Goal: Task Accomplishment & Management: Use online tool/utility

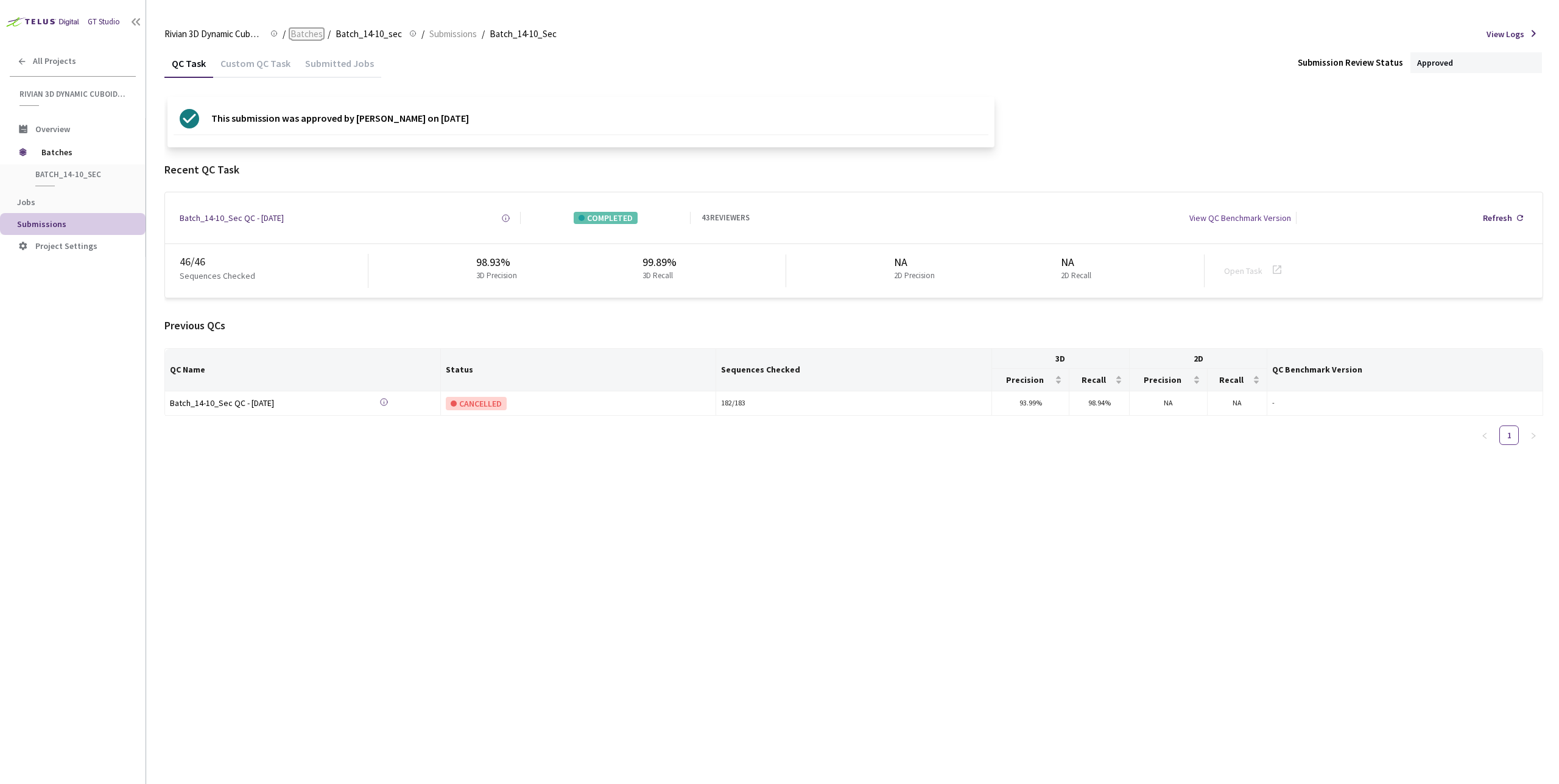
click at [298, 39] on span "Batches" at bounding box center [306, 34] width 32 height 15
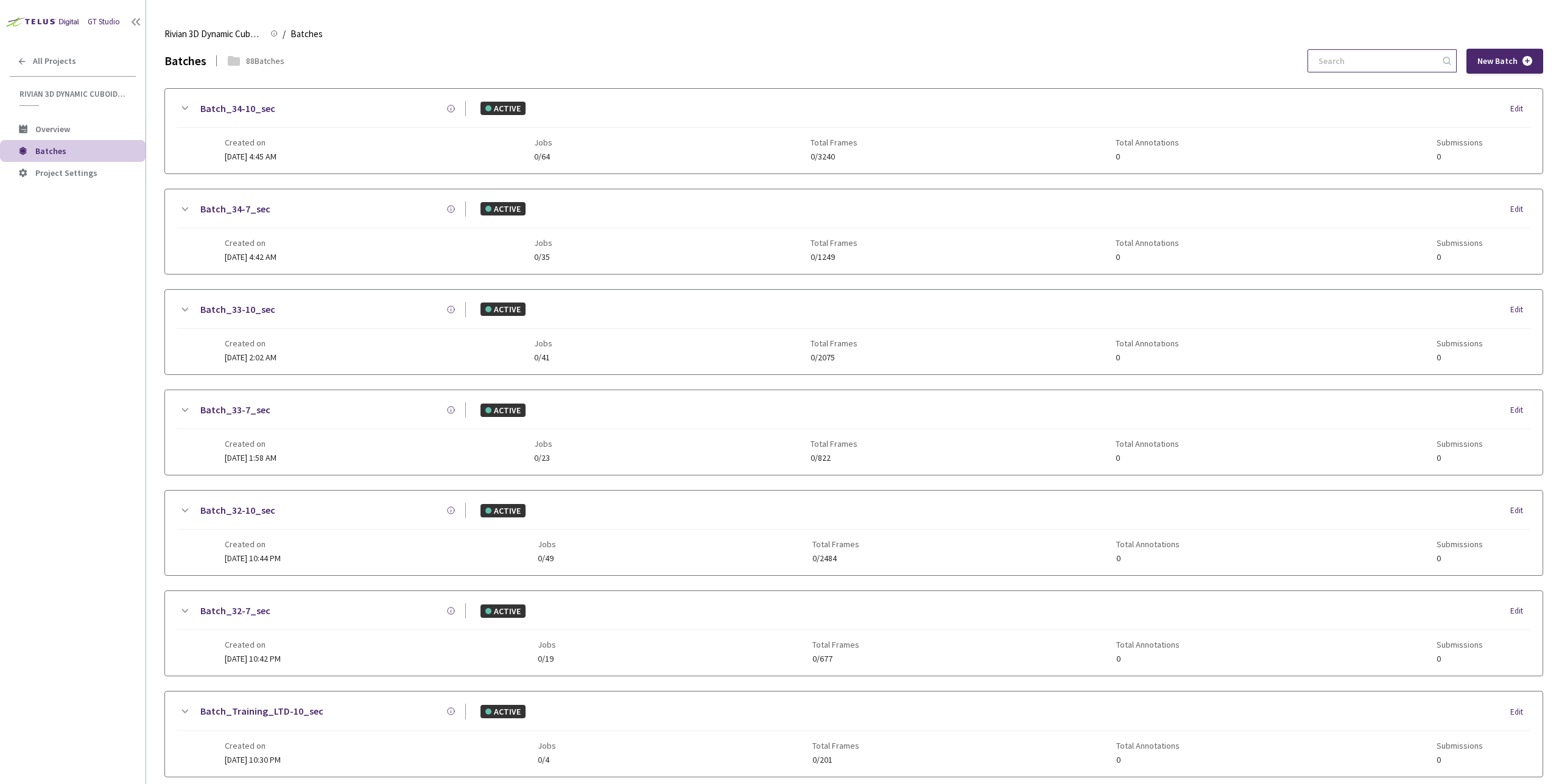
click at [1355, 65] on input at bounding box center [1376, 60] width 130 height 22
paste input "31-7"
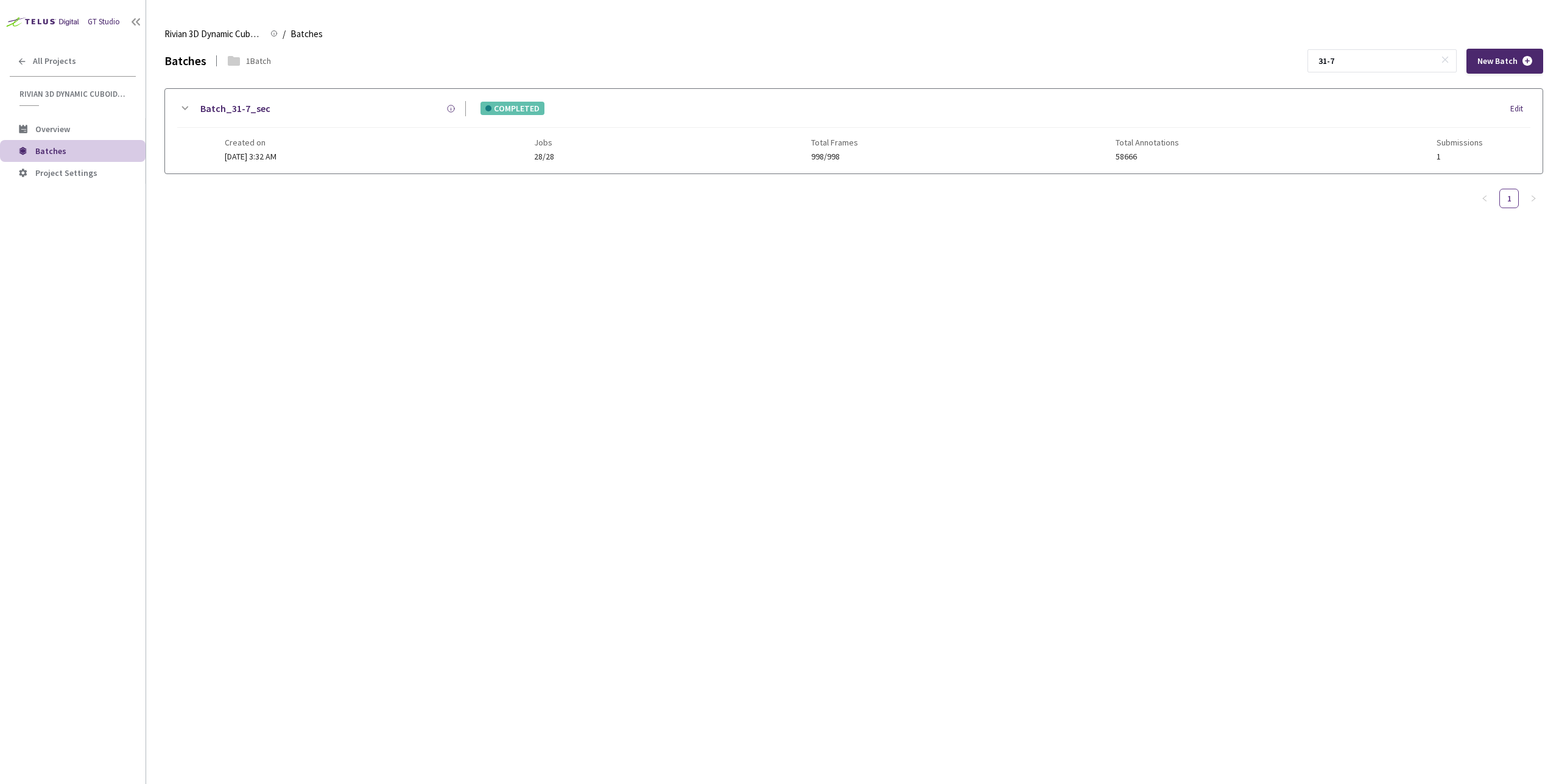
type input "31-7"
click at [728, 148] on div "Created on [DATE] 3:32 AM Jobs 28/28 Total Frames 998/998 Total Annotations 586…" at bounding box center [854, 145] width 1258 height 34
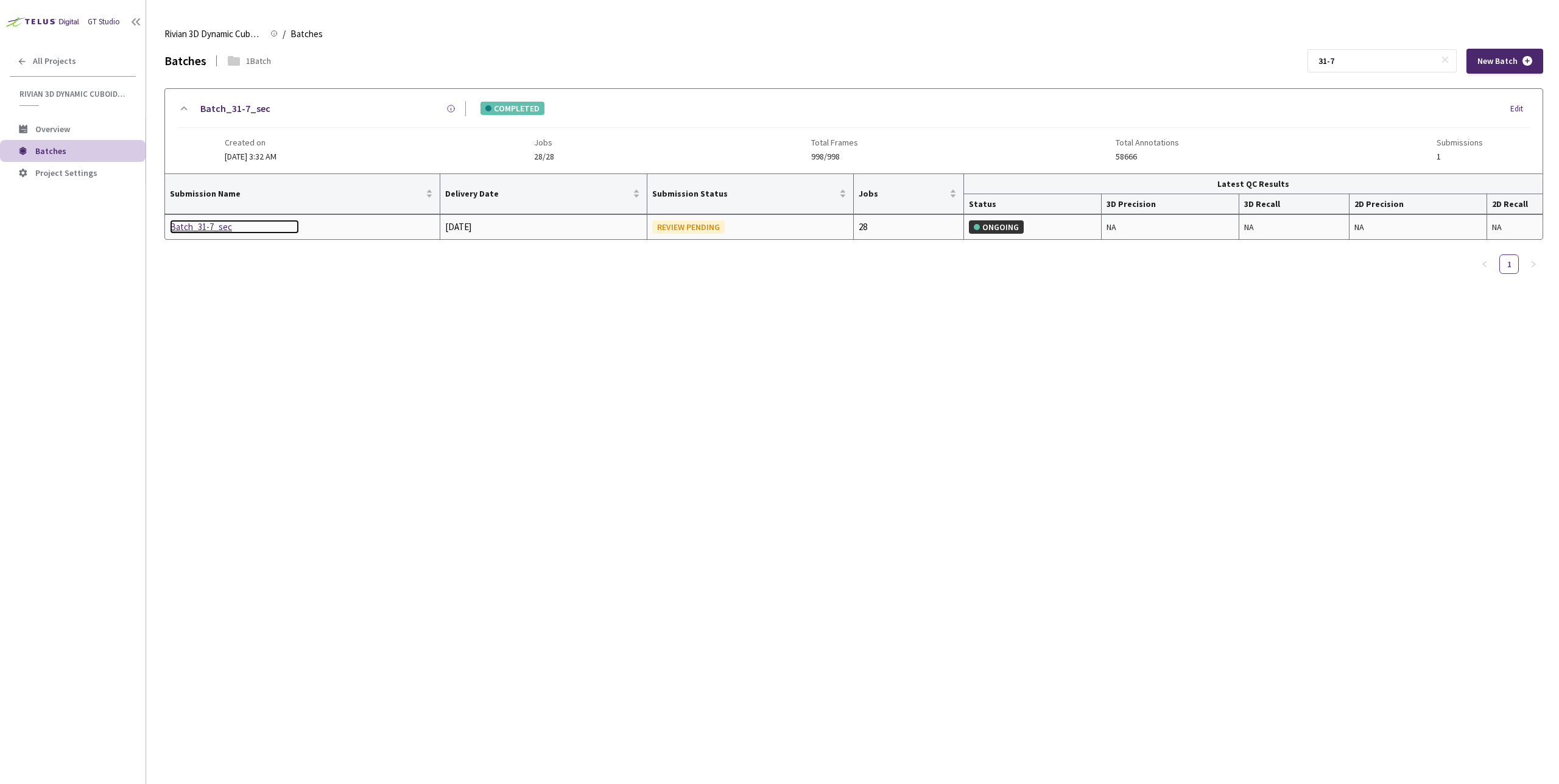
click at [192, 233] on div "Batch_31-7_sec" at bounding box center [235, 227] width 129 height 15
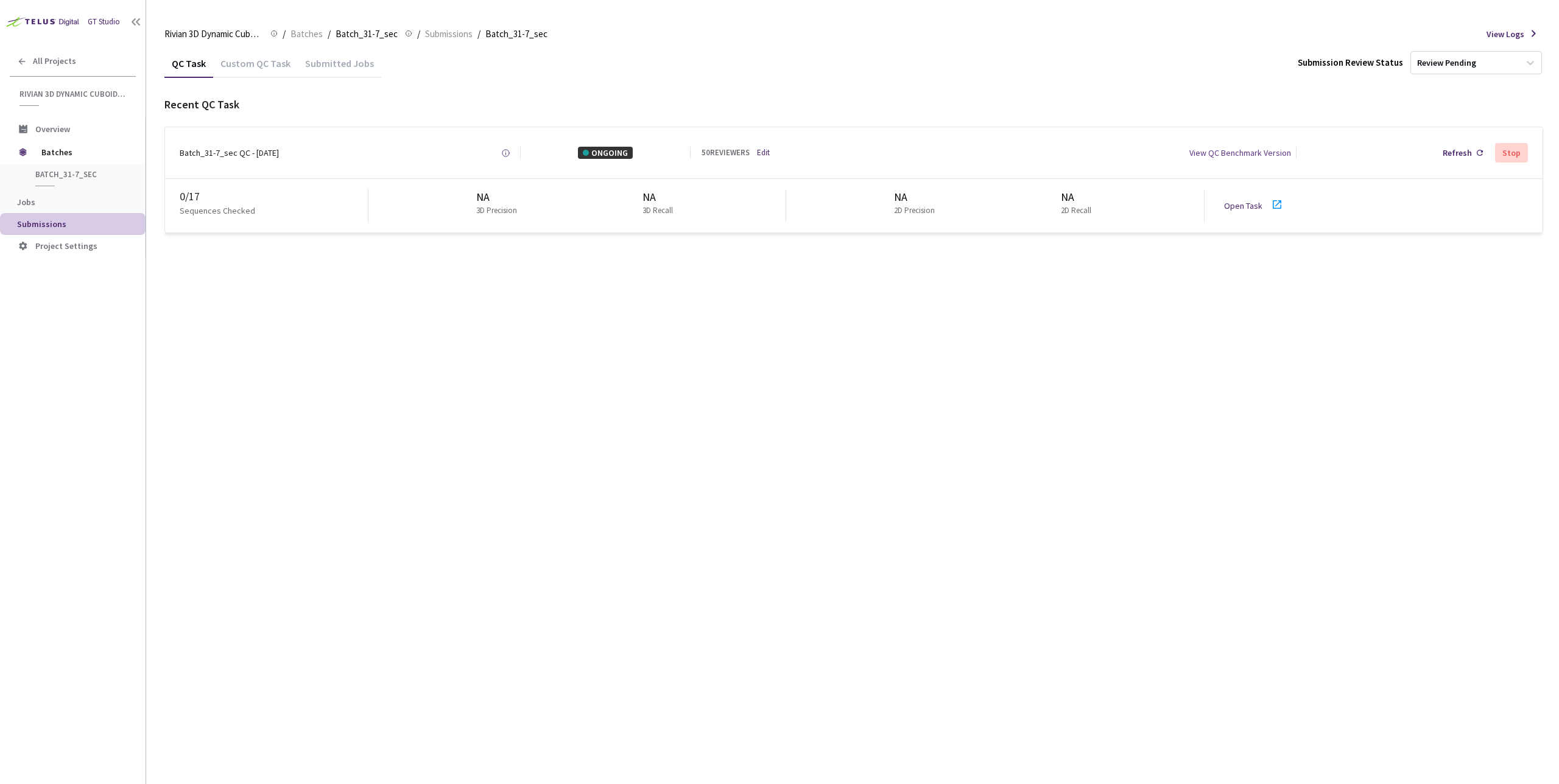
click at [1248, 200] on link "Open Task" at bounding box center [1243, 206] width 39 height 11
